Goal: Share content

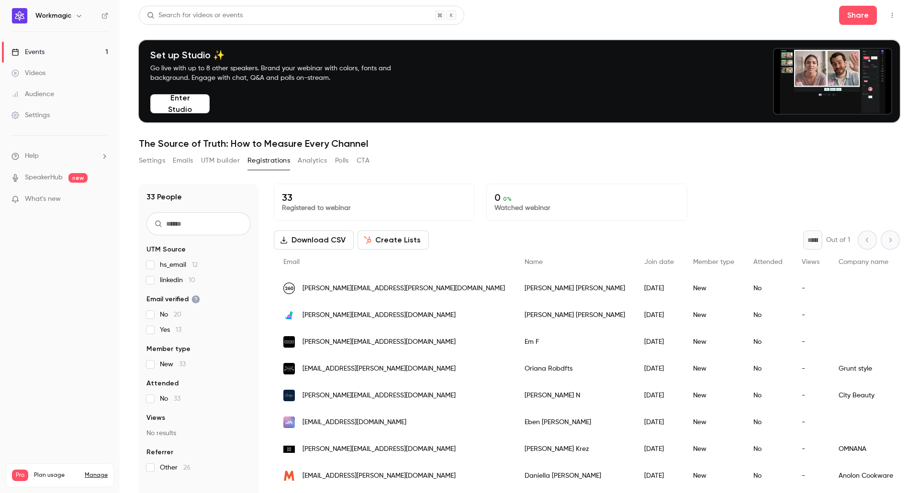
click at [322, 162] on button "Analytics" at bounding box center [313, 160] width 30 height 15
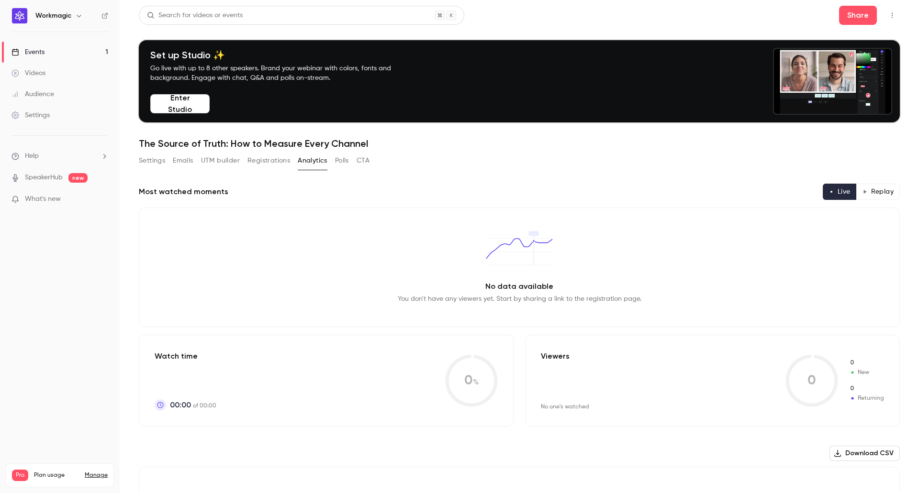
click at [158, 162] on button "Settings" at bounding box center [152, 160] width 26 height 15
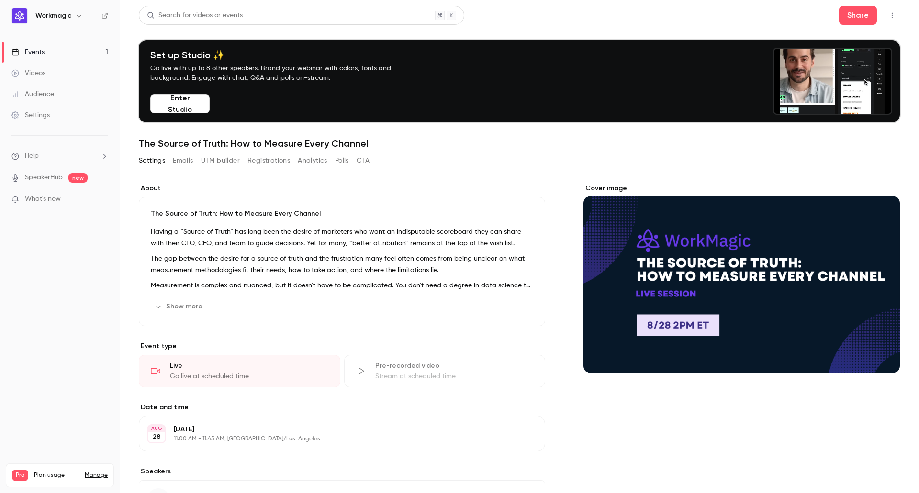
click at [274, 158] on button "Registrations" at bounding box center [268, 160] width 43 height 15
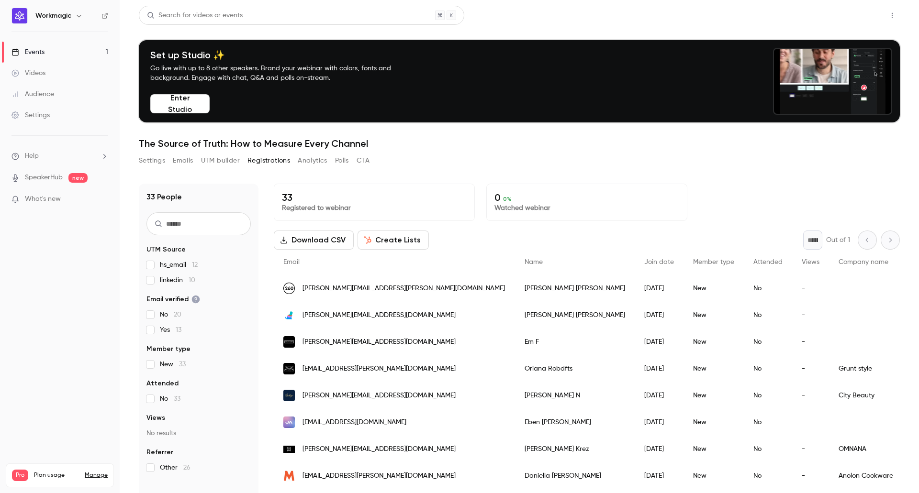
click at [851, 19] on button "Share" at bounding box center [858, 15] width 38 height 19
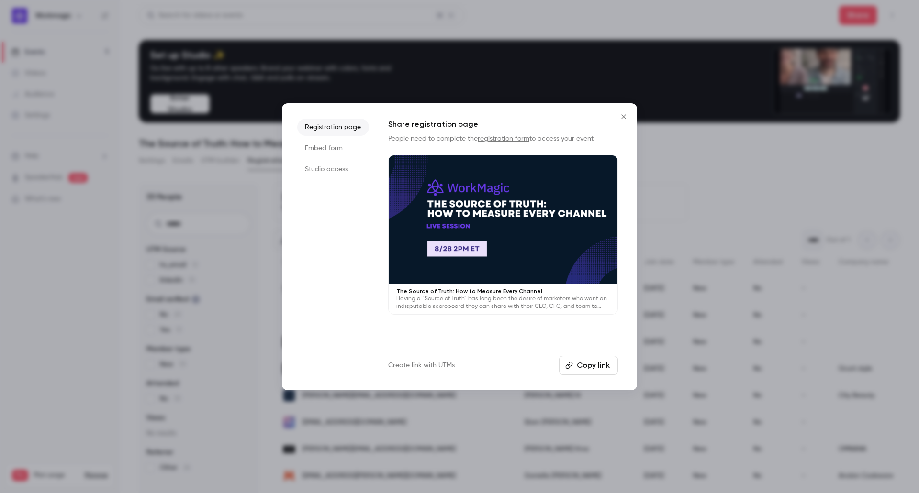
click at [589, 366] on button "Copy link" at bounding box center [588, 365] width 59 height 19
click at [624, 115] on icon "Close" at bounding box center [623, 117] width 11 height 8
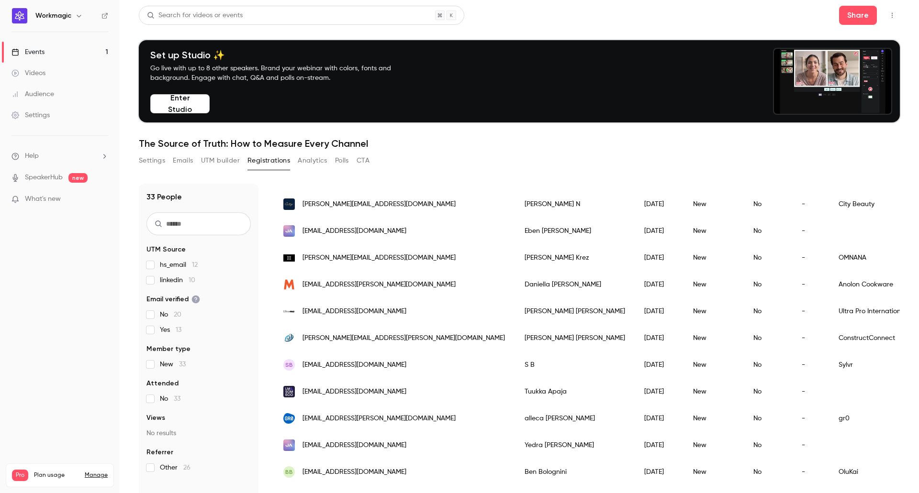
scroll to position [48, 0]
